Goal: Check status

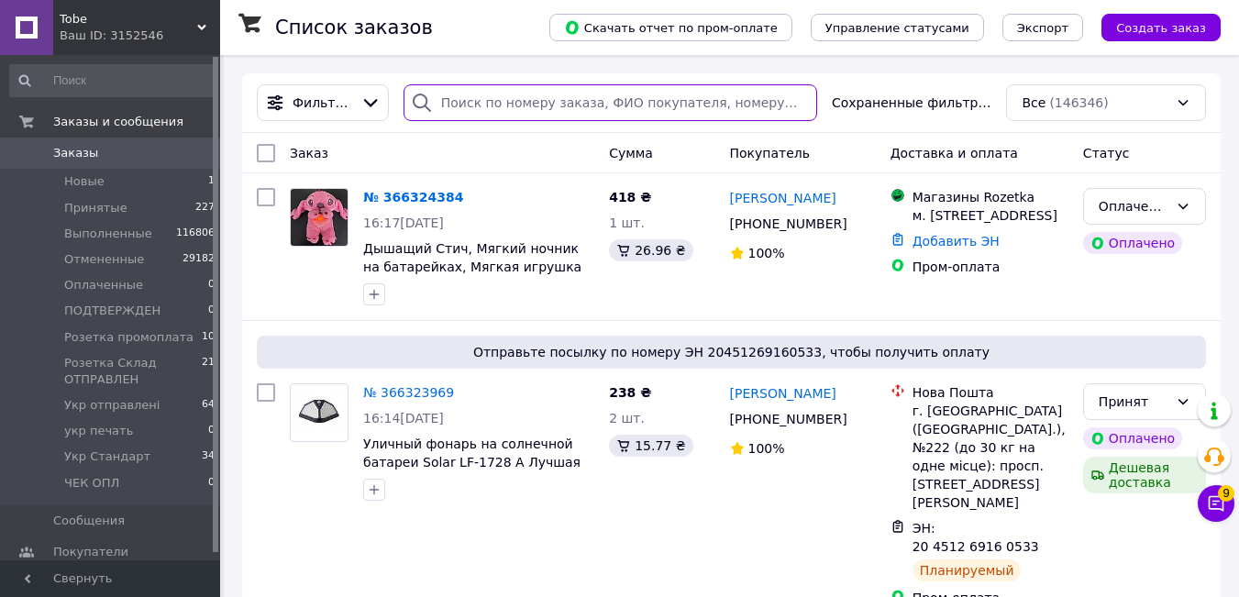
click at [461, 103] on input "search" at bounding box center [611, 102] width 414 height 37
paste input "365936336"
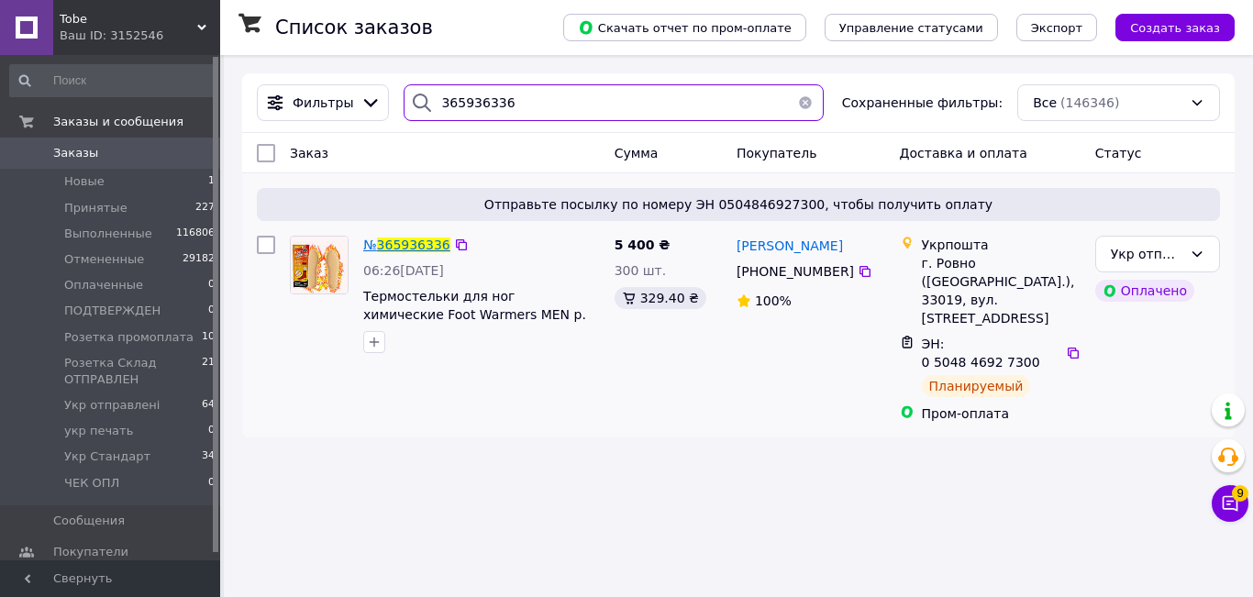
type input "365936336"
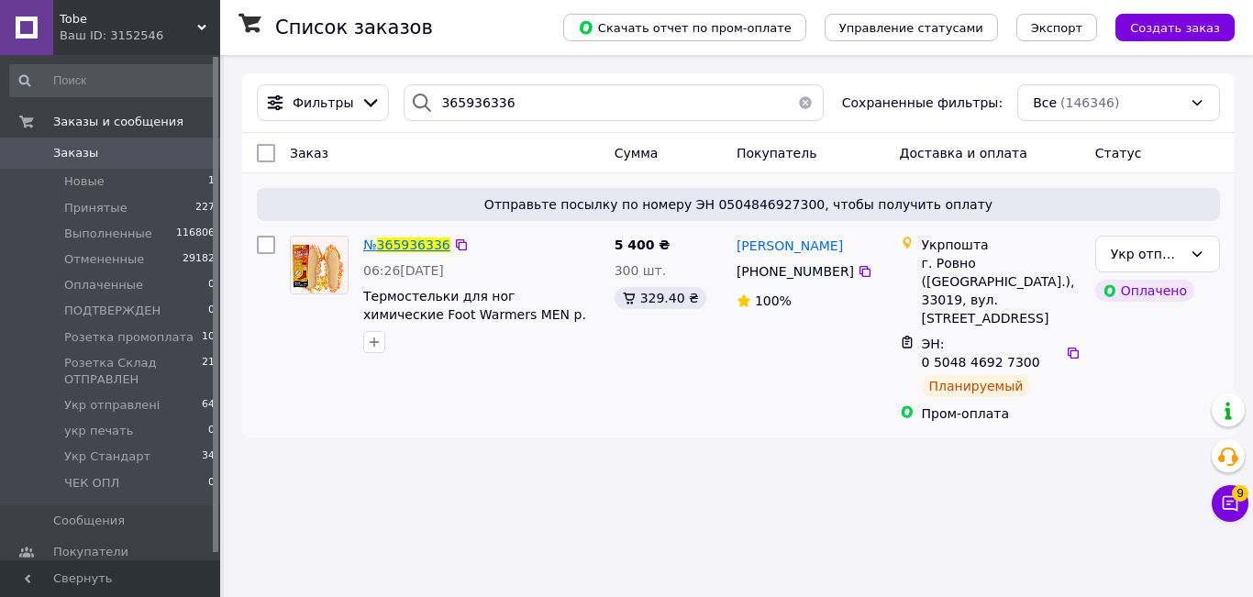
click at [407, 238] on span "№ 365936336" at bounding box center [406, 245] width 87 height 15
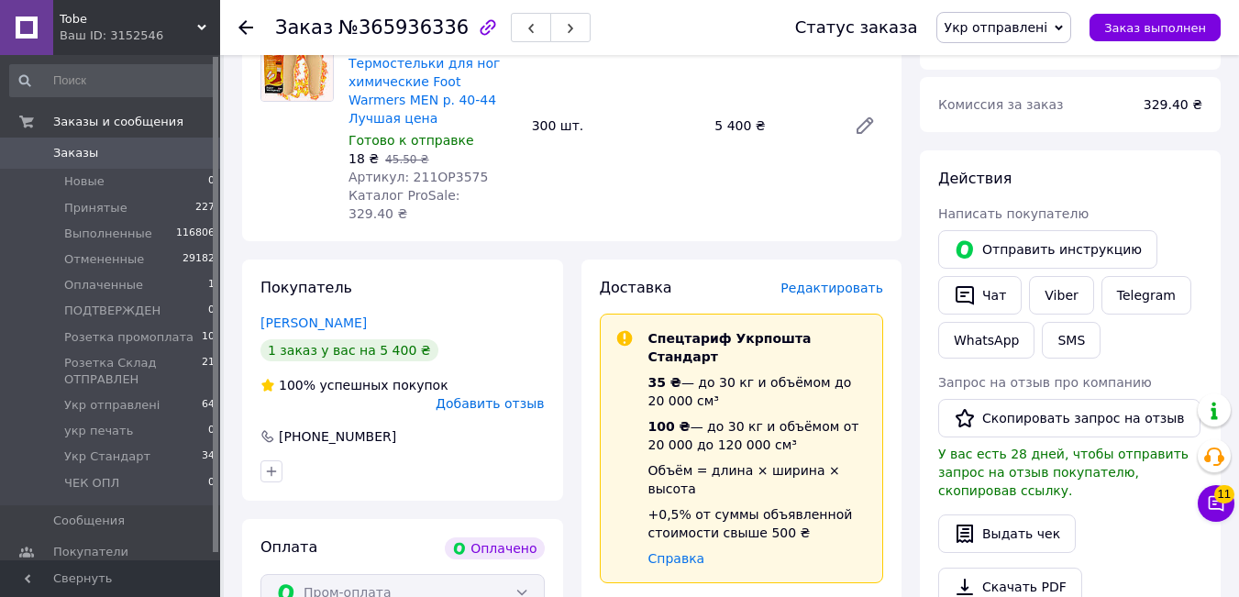
scroll to position [674, 0]
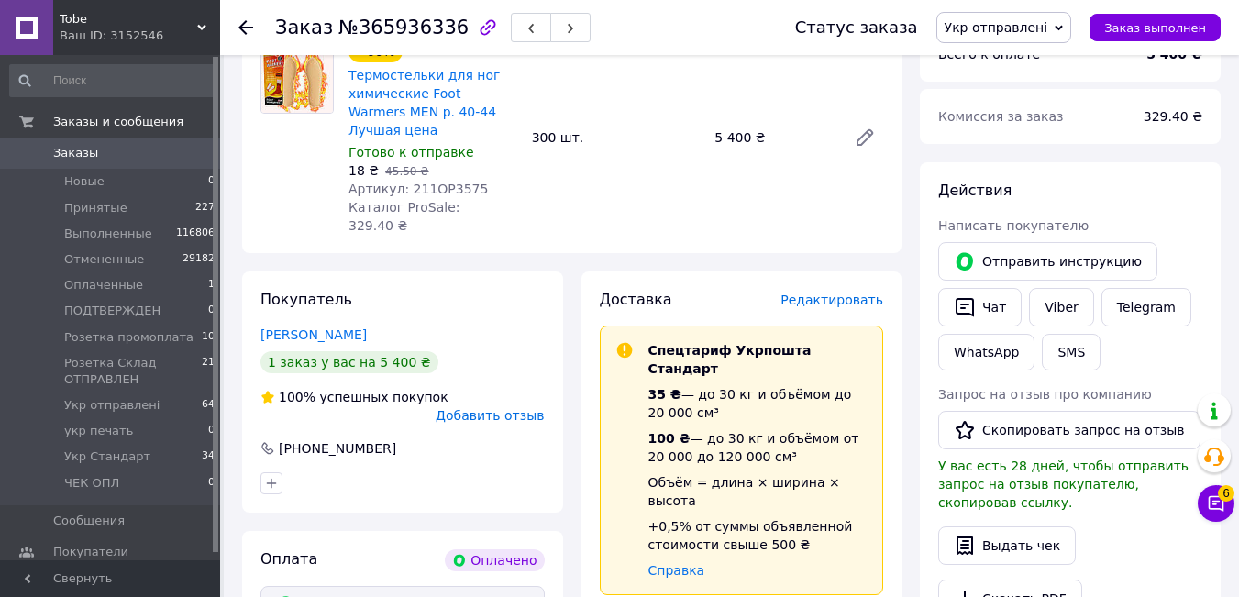
click at [203, 25] on div "Tobe Ваш ID: 3152546 Сайт Tobe Кабинет покупателя Проверить состояние системы С…" at bounding box center [110, 27] width 220 height 55
